Goal: Information Seeking & Learning: Learn about a topic

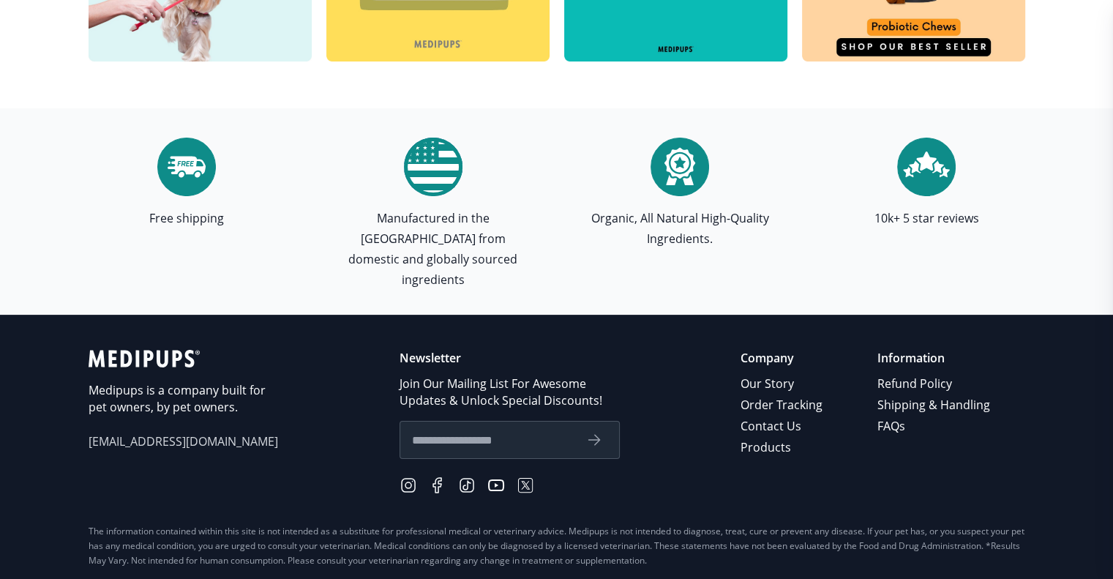
scroll to position [4276, 0]
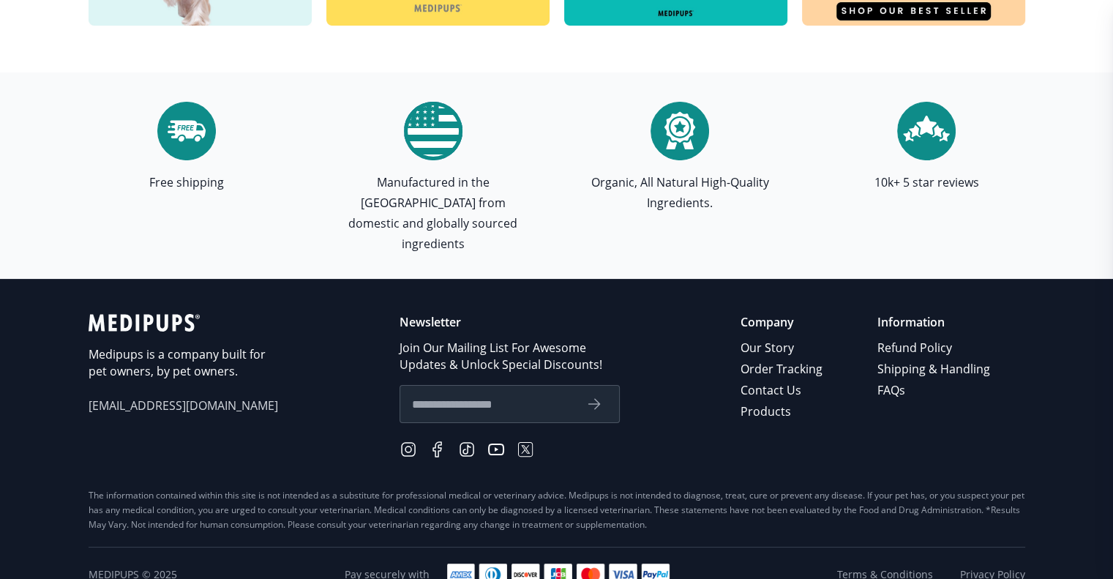
click at [441, 442] on icon at bounding box center [437, 449] width 8 height 15
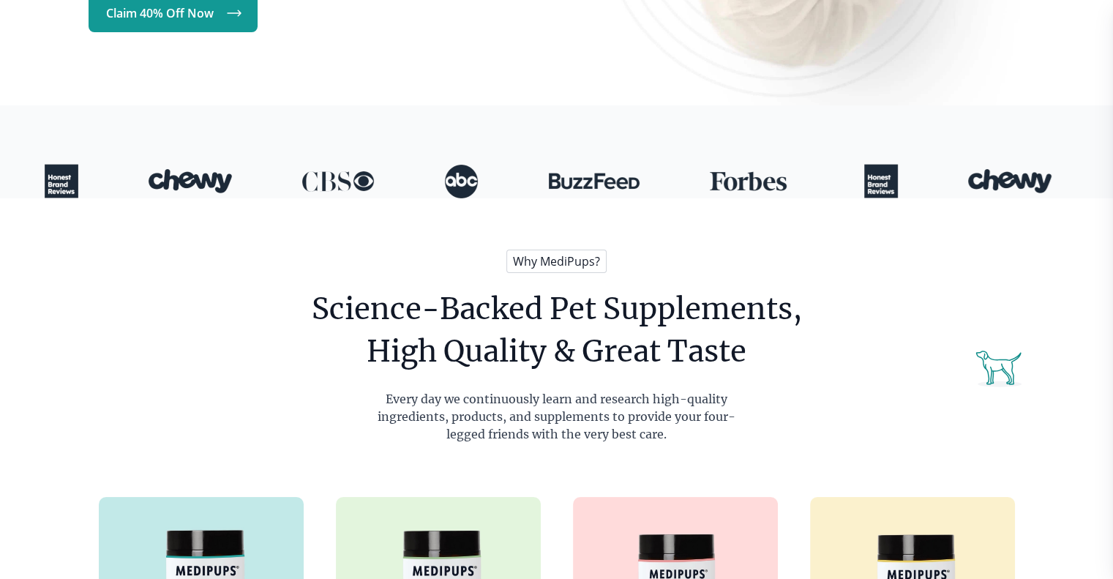
scroll to position [0, 0]
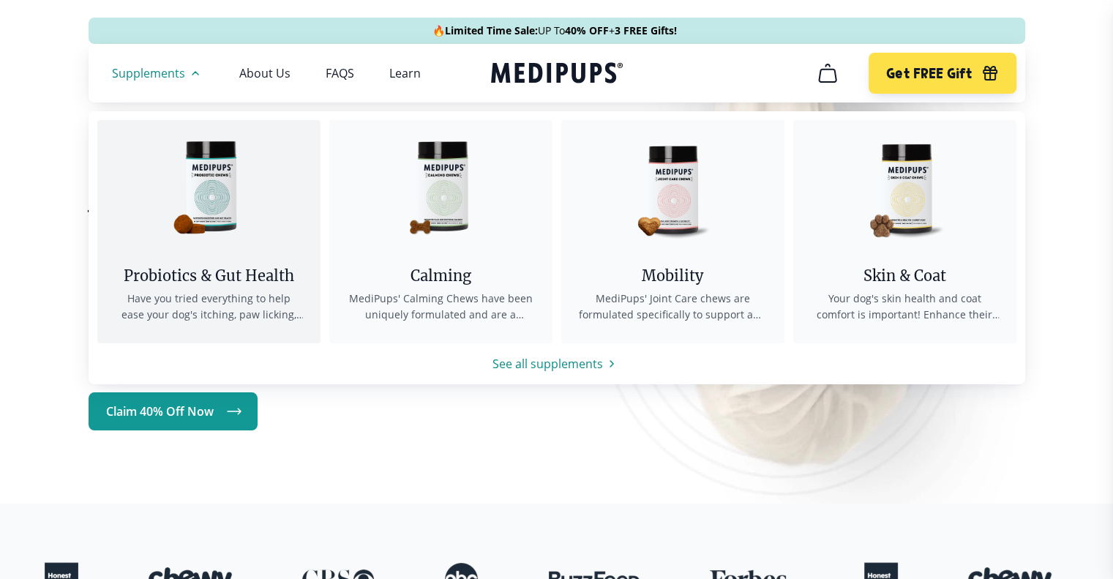
click at [200, 192] on img at bounding box center [209, 186] width 132 height 132
click at [204, 164] on img at bounding box center [209, 186] width 132 height 132
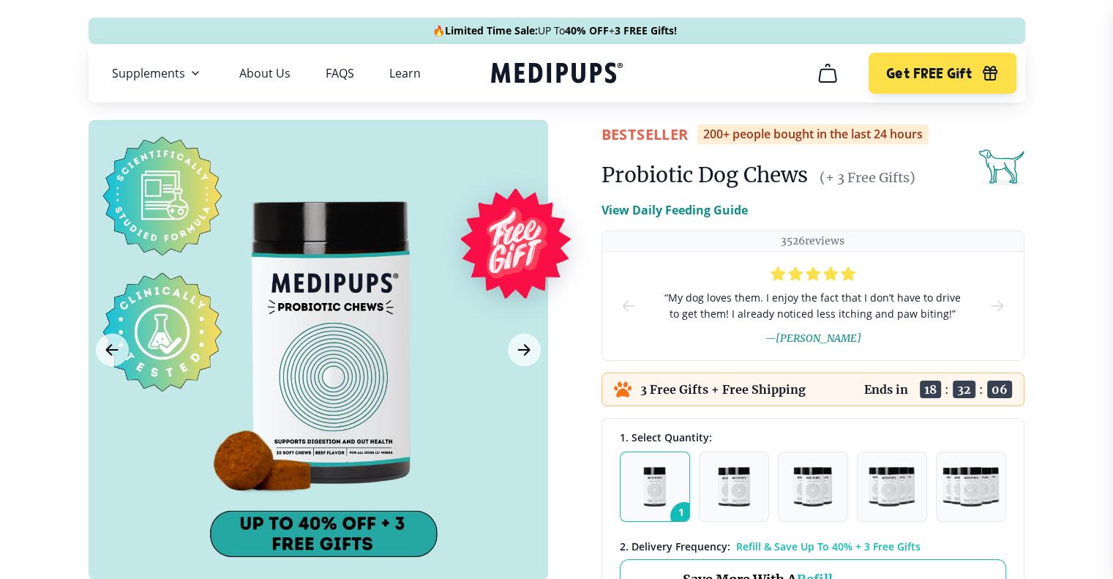
drag, startPoint x: 481, startPoint y: 70, endPoint x: 635, endPoint y: 78, distance: 154.6
click at [635, 78] on nav "Supplements Supplements Probiotics & Gut Health Have you tried everything to he…" at bounding box center [557, 73] width 936 height 59
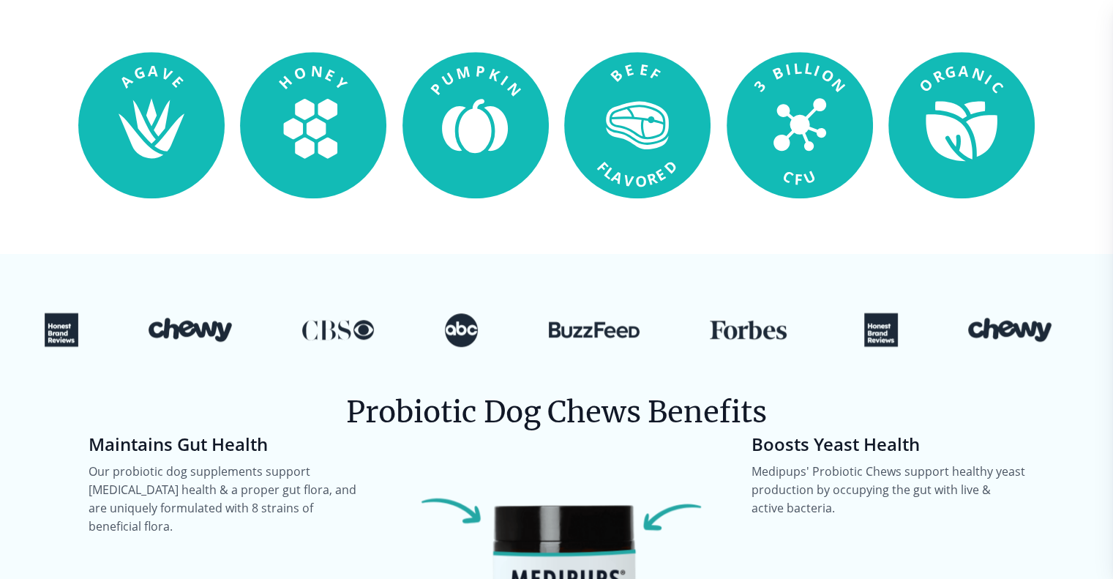
scroll to position [1536, 0]
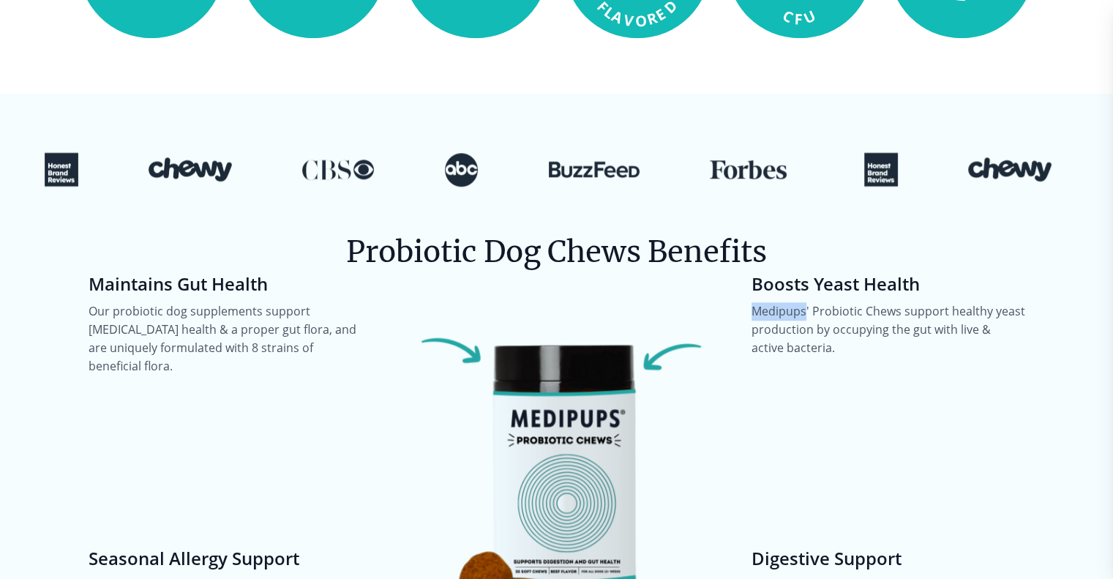
drag, startPoint x: 753, startPoint y: 292, endPoint x: 804, endPoint y: 290, distance: 51.2
click at [804, 302] on p "Medipups' Probiotic Chews support healthy yeast production by occupying the gut…" at bounding box center [888, 329] width 274 height 55
copy p "Medipups"
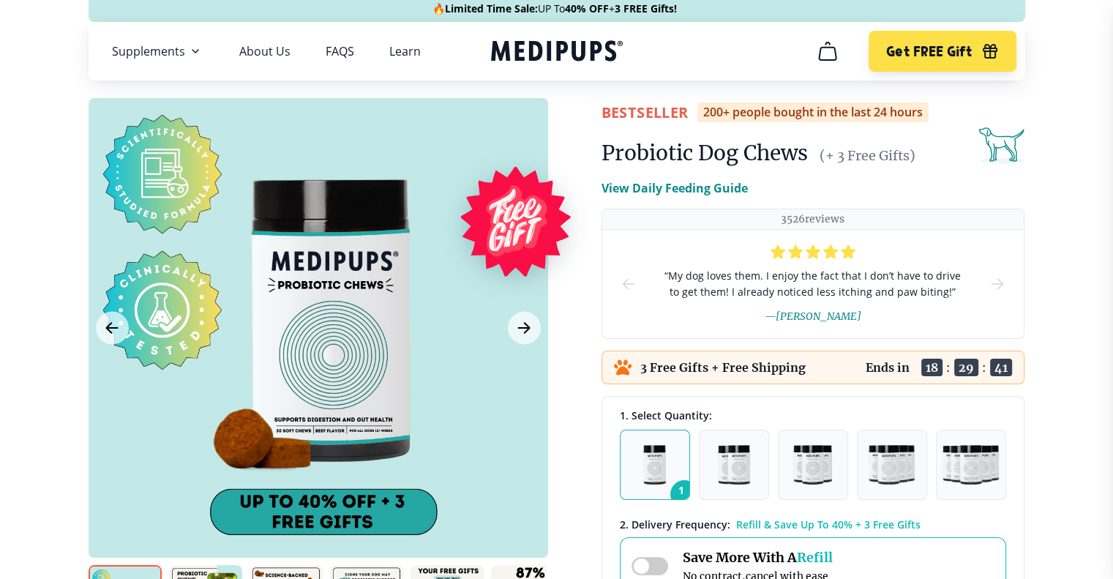
scroll to position [0, 0]
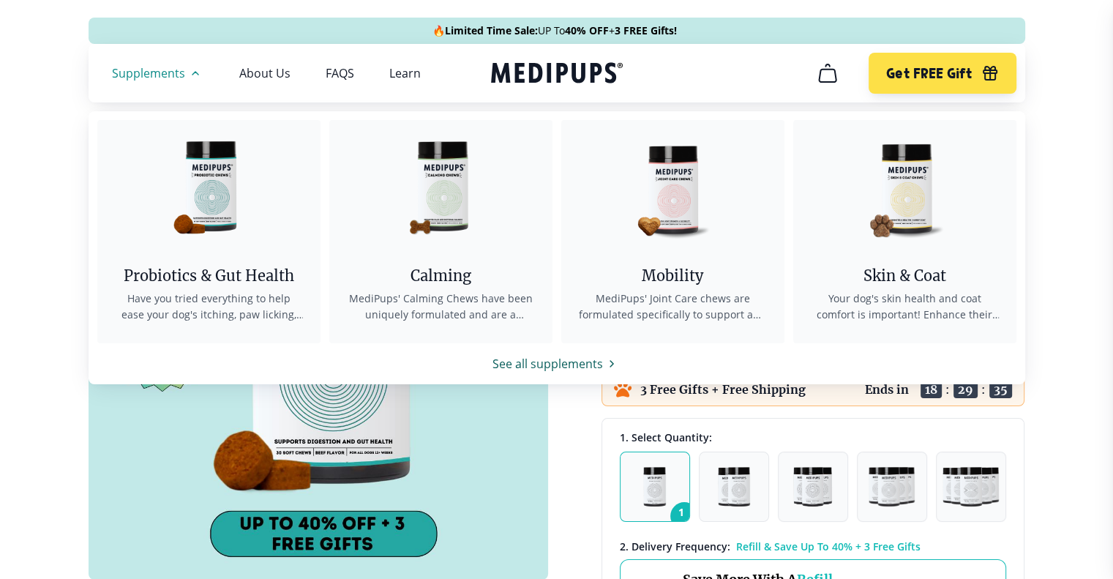
click at [541, 358] on link "See all supplements" at bounding box center [557, 364] width 936 height 18
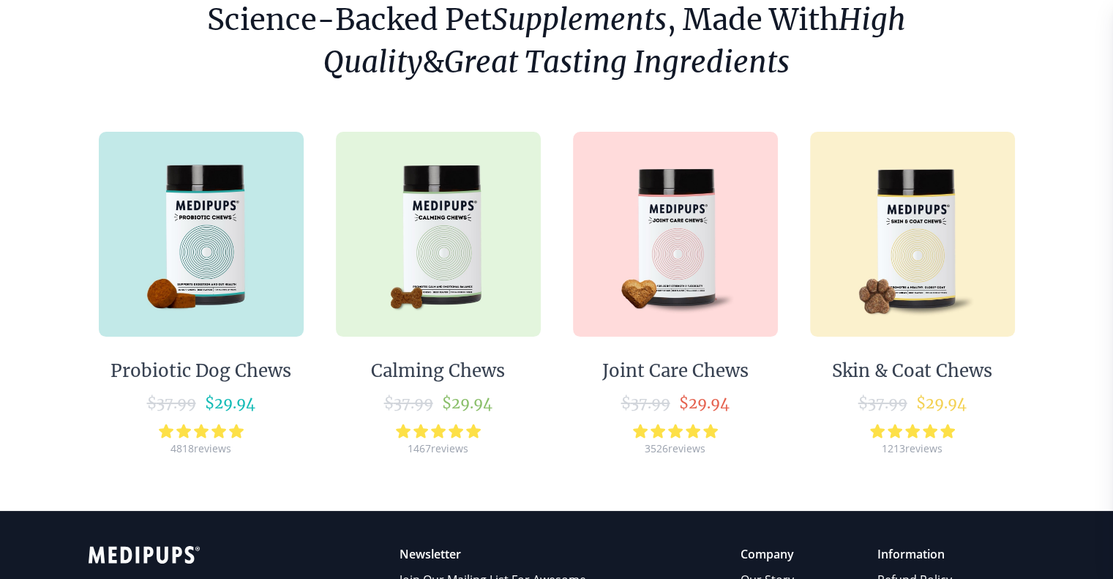
scroll to position [146, 0]
